Goal: Information Seeking & Learning: Learn about a topic

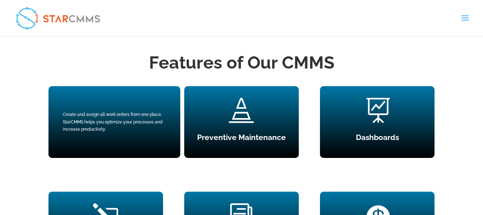
scroll to position [610, 0]
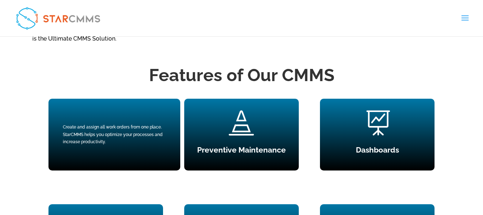
click at [103, 130] on div "Create and assign all work orders from one place. StarCMMS helps you optimize y…" at bounding box center [114, 134] width 103 height 22
click at [123, 130] on div "Create and assign all work orders from one place. StarCMMS helps you optimize y…" at bounding box center [114, 134] width 103 height 22
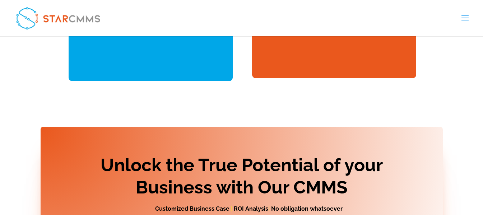
scroll to position [3054, 0]
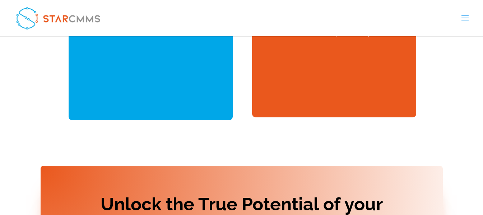
click at [461, 16] on span at bounding box center [464, 23] width 11 height 20
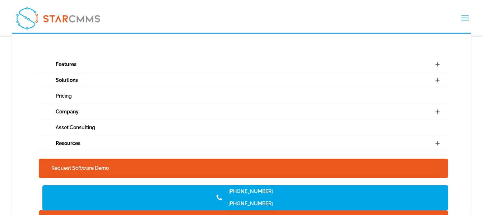
click at [53, 17] on img at bounding box center [58, 18] width 92 height 30
click at [436, 80] on span at bounding box center [437, 79] width 22 height 15
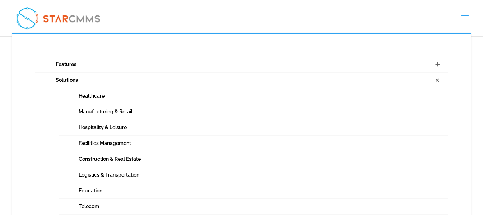
click at [439, 66] on span at bounding box center [437, 64] width 22 height 15
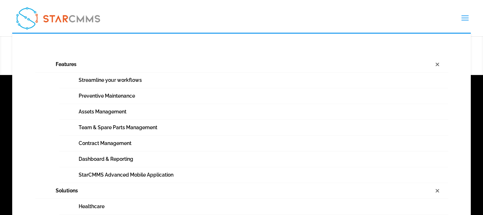
scroll to position [3449, 0]
click at [438, 63] on span at bounding box center [437, 64] width 22 height 15
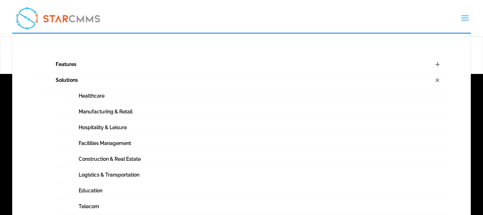
click at [436, 81] on span at bounding box center [437, 79] width 22 height 15
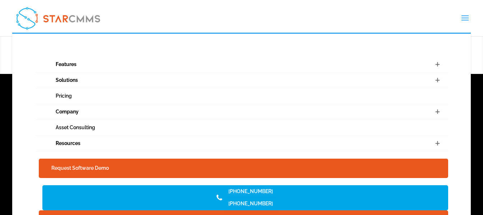
click at [427, 110] on span at bounding box center [437, 111] width 22 height 15
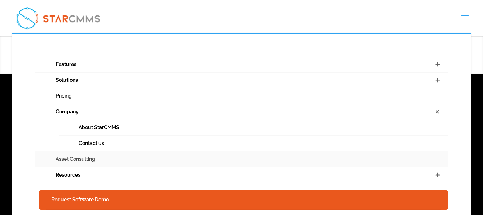
click at [391, 159] on link "Asset Consulting" at bounding box center [241, 159] width 413 height 16
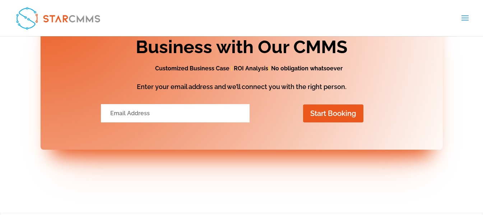
scroll to position [3198, 0]
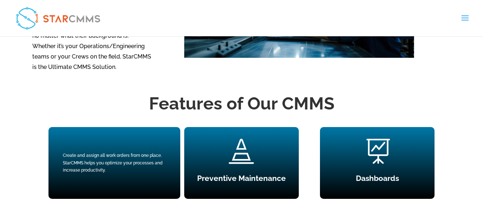
scroll to position [610, 0]
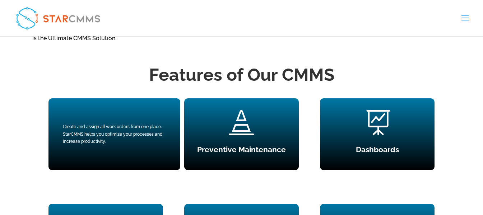
click at [132, 129] on div "Create and assign all work orders from one place. StarCMMS helps you optimize y…" at bounding box center [114, 134] width 103 height 22
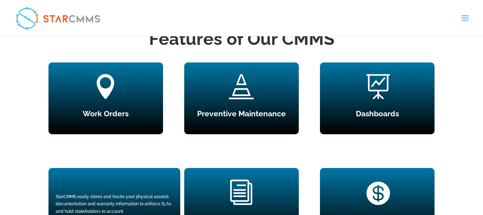
scroll to position [753, 0]
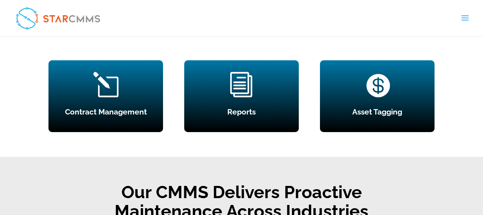
drag, startPoint x: 149, startPoint y: 149, endPoint x: 155, endPoint y: 155, distance: 8.6
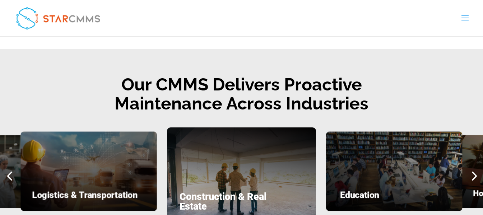
drag, startPoint x: 155, startPoint y: 155, endPoint x: 473, endPoint y: 45, distance: 336.7
click at [473, 45] on div "Features of Our CMMS  Work Orders Create and assign all work orders from one p…" at bounding box center [241, 33] width 483 height 447
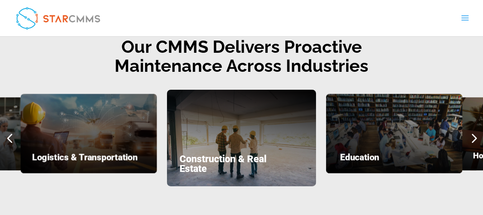
scroll to position [897, 0]
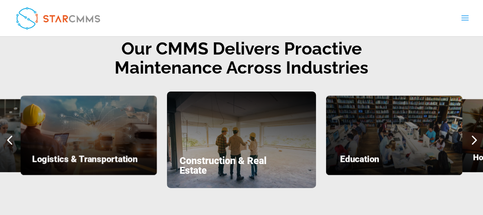
click at [474, 141] on div "Next slide" at bounding box center [473, 139] width 19 height 19
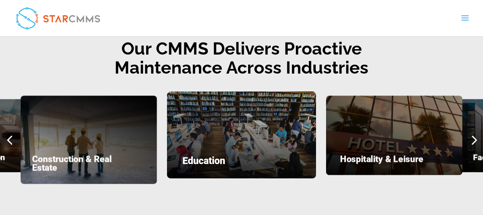
click at [474, 141] on div "Next slide" at bounding box center [473, 139] width 19 height 19
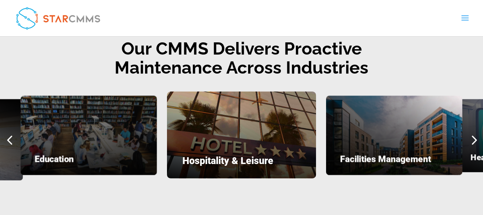
click at [474, 141] on div "Next slide" at bounding box center [473, 139] width 19 height 19
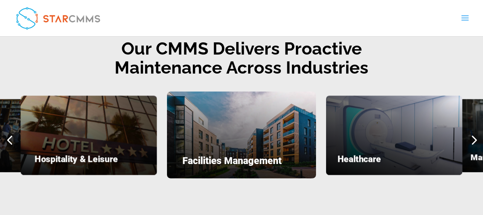
click at [474, 141] on div "Next slide" at bounding box center [473, 139] width 19 height 19
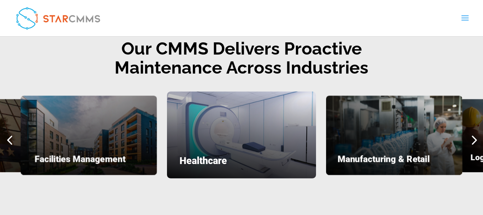
click at [474, 141] on div "Next slide" at bounding box center [473, 139] width 19 height 19
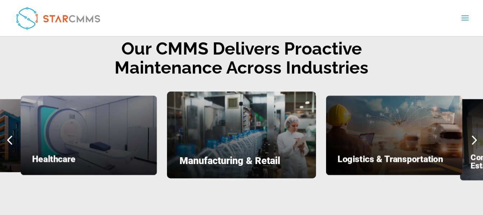
click at [474, 141] on div "Next slide" at bounding box center [473, 139] width 19 height 19
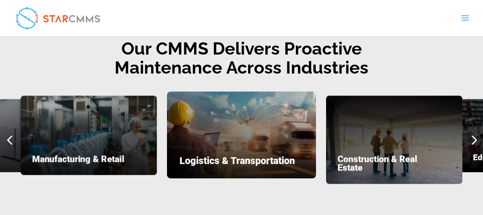
click at [474, 141] on div "Next slide" at bounding box center [473, 139] width 19 height 19
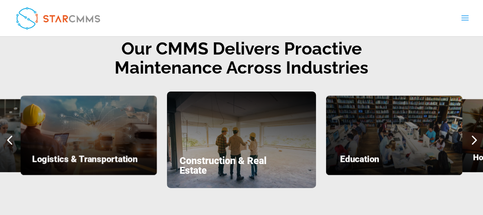
click at [474, 141] on div "Next slide" at bounding box center [473, 139] width 19 height 19
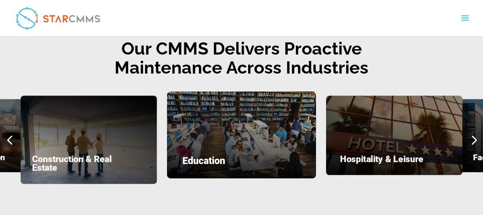
click at [474, 141] on div "Next slide" at bounding box center [473, 139] width 19 height 19
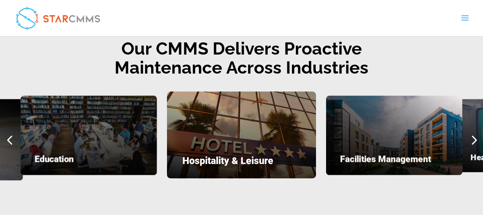
click at [474, 141] on div "Next slide" at bounding box center [473, 139] width 19 height 19
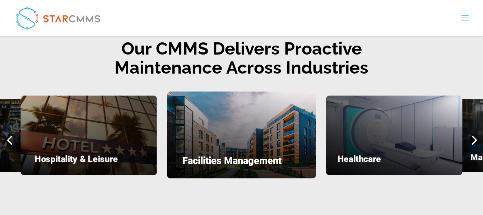
click at [474, 141] on div "Next slide" at bounding box center [473, 139] width 19 height 19
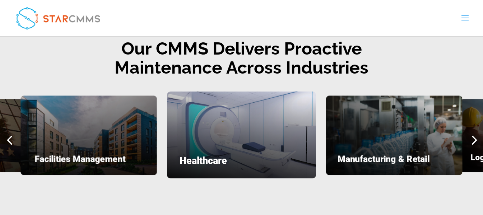
click at [474, 141] on div "Next slide" at bounding box center [473, 139] width 19 height 19
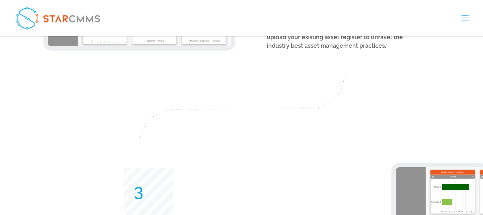
scroll to position [1507, 0]
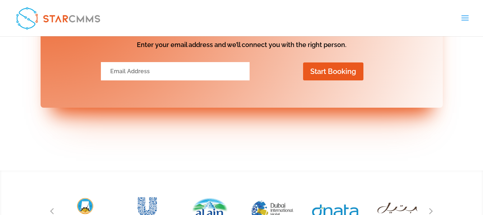
scroll to position [3270, 0]
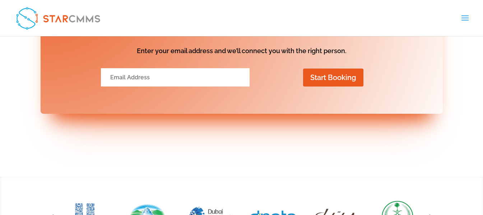
click at [36, 15] on img at bounding box center [58, 18] width 92 height 30
